Goal: Answer question/provide support

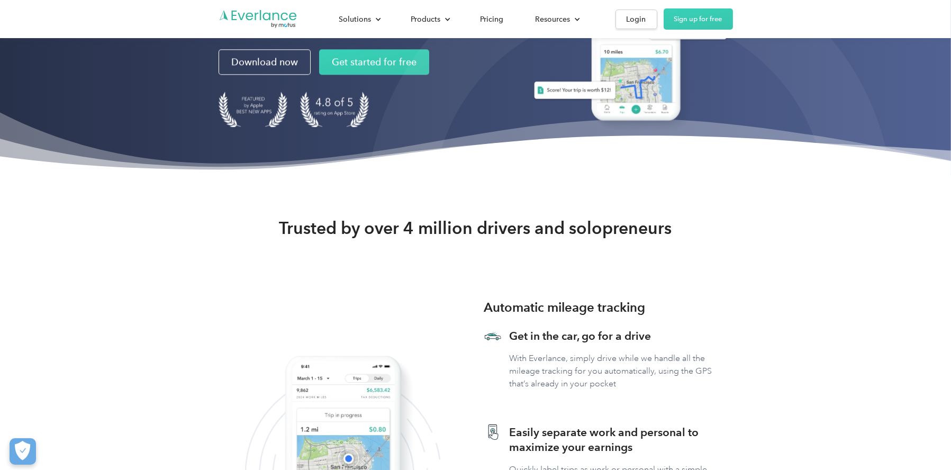
scroll to position [53, 0]
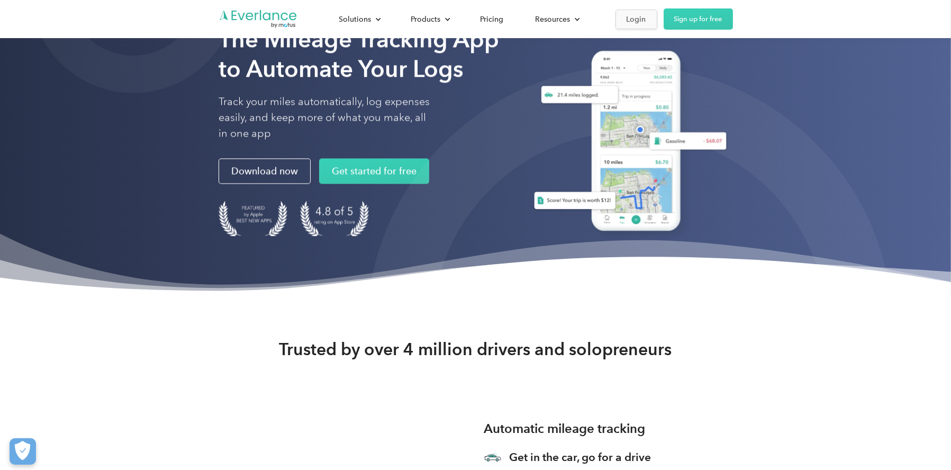
click at [628, 23] on div "Login" at bounding box center [636, 19] width 20 height 13
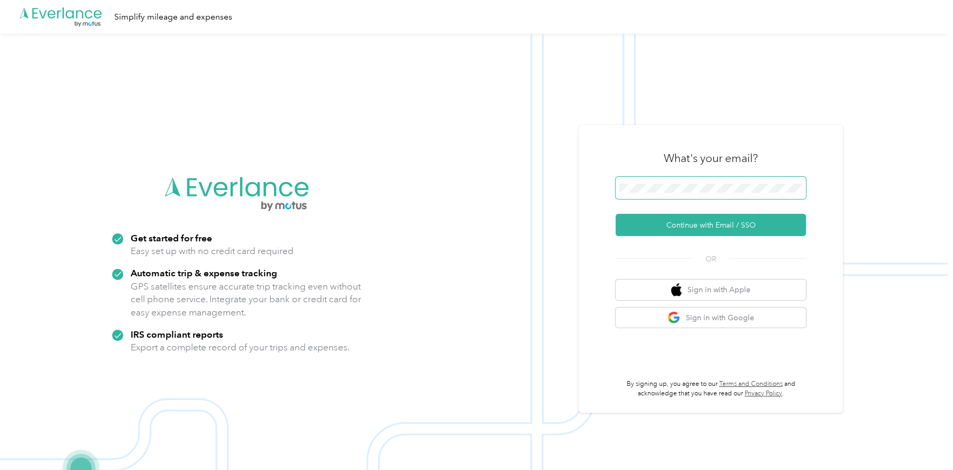
click at [745, 177] on span at bounding box center [711, 188] width 190 height 22
click at [646, 219] on button "Continue with Email / SSO" at bounding box center [711, 225] width 190 height 22
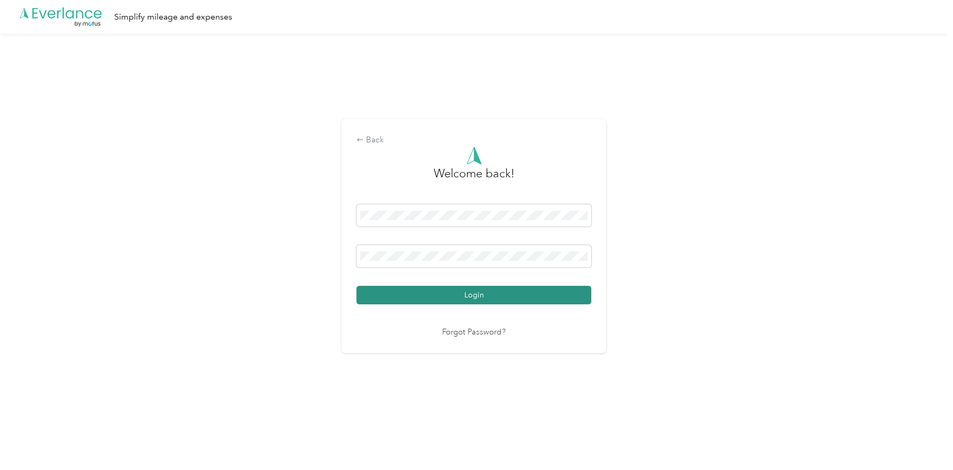
click at [499, 292] on button "Login" at bounding box center [474, 295] width 235 height 19
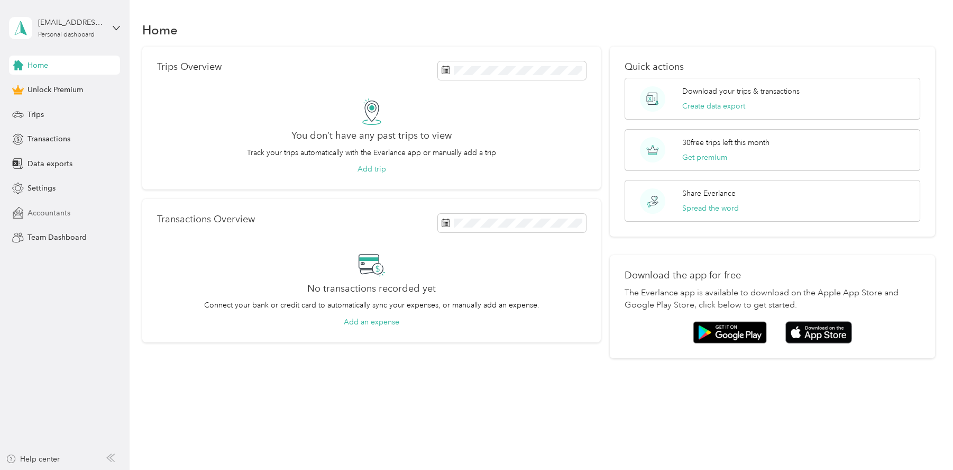
click at [46, 205] on div "Accountants" at bounding box center [64, 212] width 111 height 19
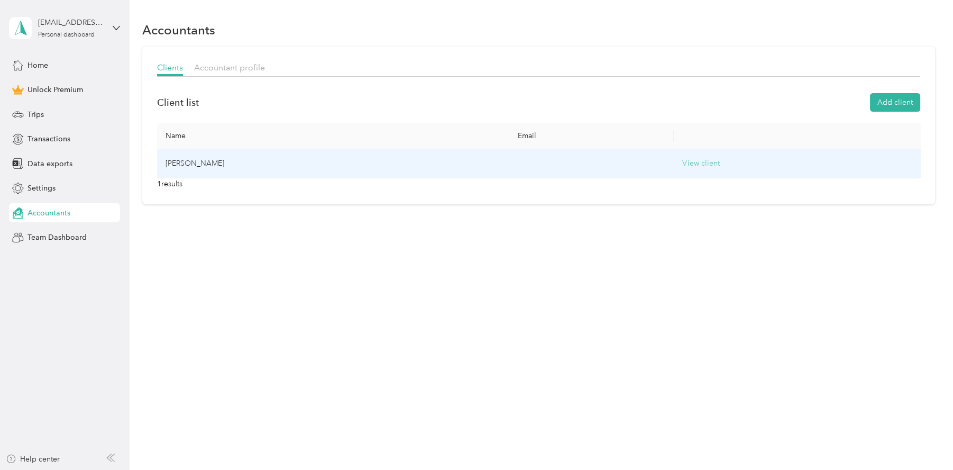
click at [707, 161] on button "View client" at bounding box center [701, 164] width 37 height 12
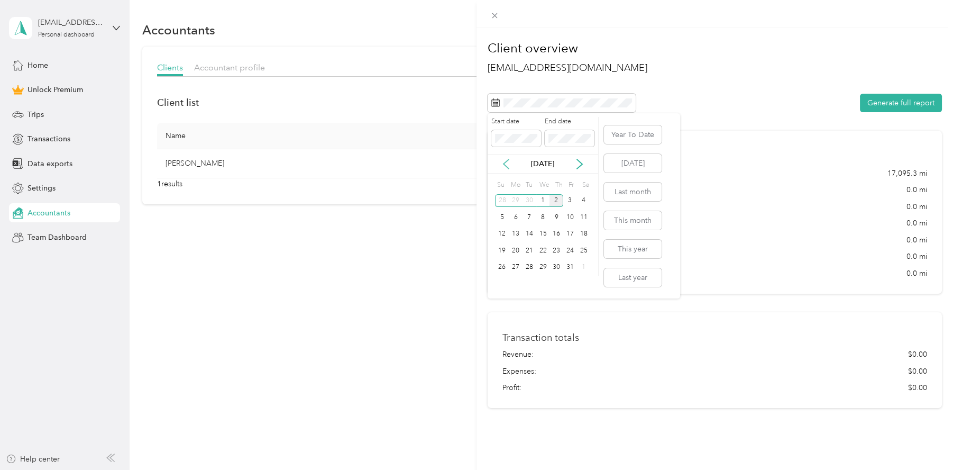
click at [502, 166] on icon at bounding box center [506, 164] width 11 height 11
click at [520, 201] on div "1" at bounding box center [516, 200] width 14 height 13
click at [530, 268] on div "30" at bounding box center [530, 267] width 14 height 13
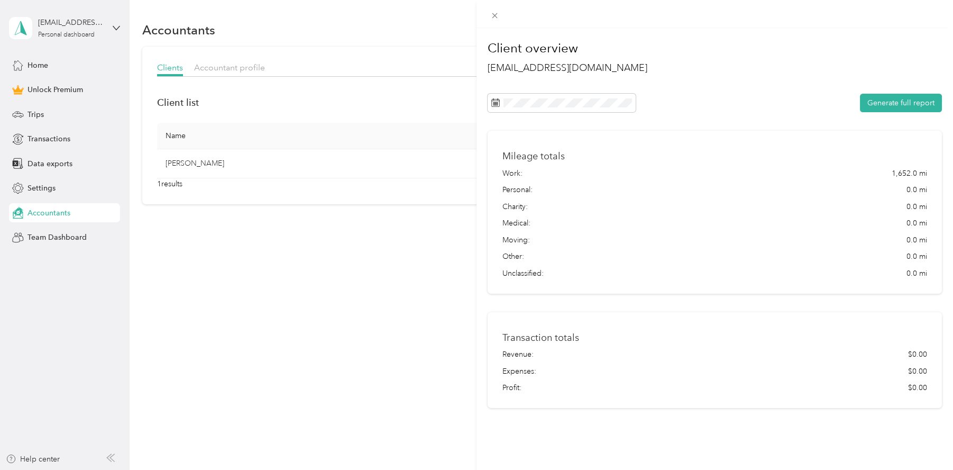
click at [789, 112] on div "Generate full report" at bounding box center [715, 103] width 455 height 19
